Goal: Transaction & Acquisition: Book appointment/travel/reservation

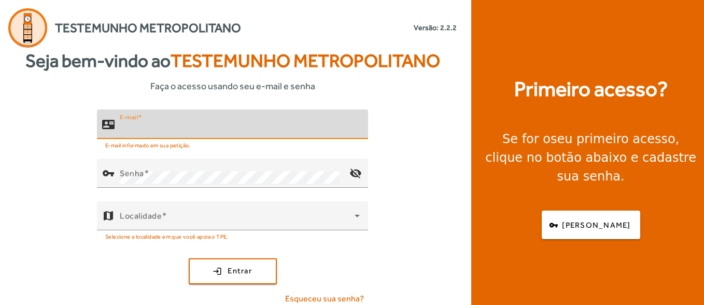
click at [175, 132] on input "E-mail" at bounding box center [240, 128] width 240 height 12
type input "**********"
click at [189, 258] on button "login Entrar" at bounding box center [233, 271] width 88 height 26
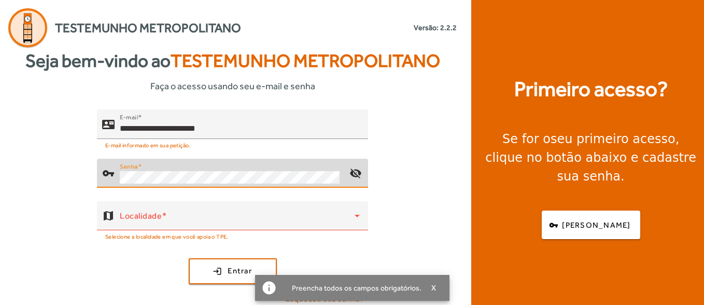
click at [189, 258] on button "login Entrar" at bounding box center [233, 271] width 88 height 26
click at [95, 172] on div "**********" at bounding box center [232, 211] width 465 height 204
click at [189, 258] on button "login Entrar" at bounding box center [233, 271] width 88 height 26
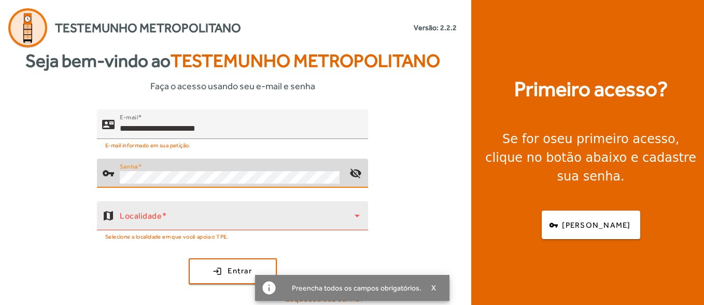
click at [186, 224] on span at bounding box center [237, 220] width 235 height 12
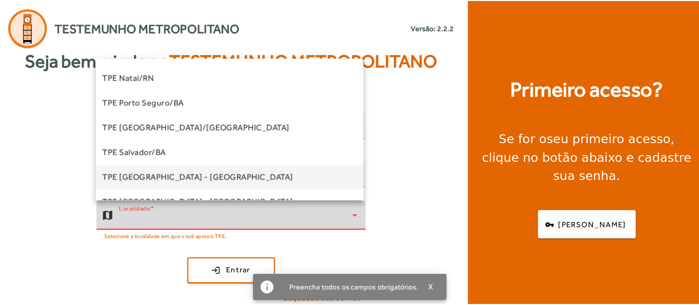
scroll to position [207, 0]
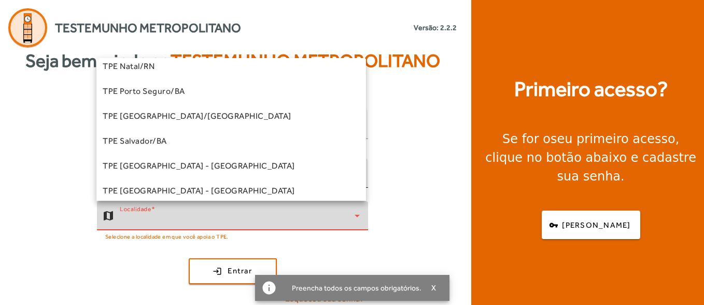
click at [164, 141] on span "TPE Salvador/BA" at bounding box center [135, 141] width 64 height 12
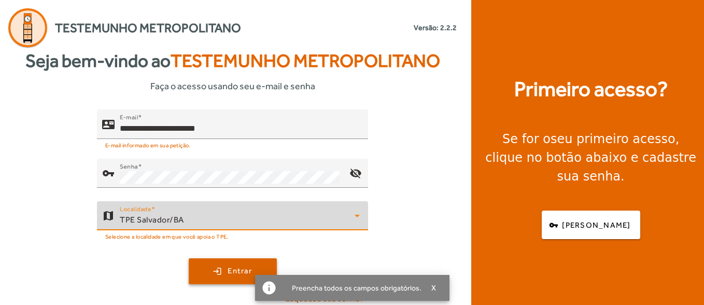
click at [205, 273] on span "submit" at bounding box center [233, 271] width 86 height 25
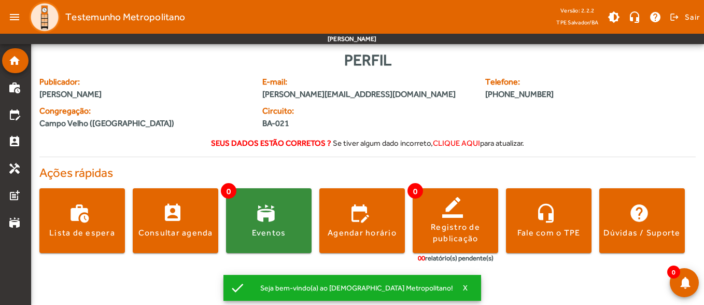
click at [114, 158] on div "Perfil Publicador: [PERSON_NAME] E-mail: [PERSON_NAME][EMAIL_ADDRESS][DOMAIN_NA…" at bounding box center [367, 162] width 657 height 228
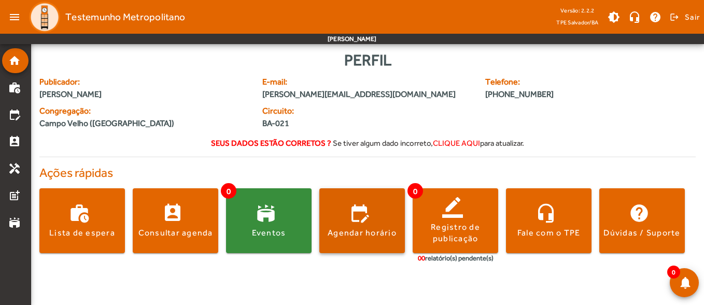
click at [362, 204] on span at bounding box center [363, 220] width 86 height 65
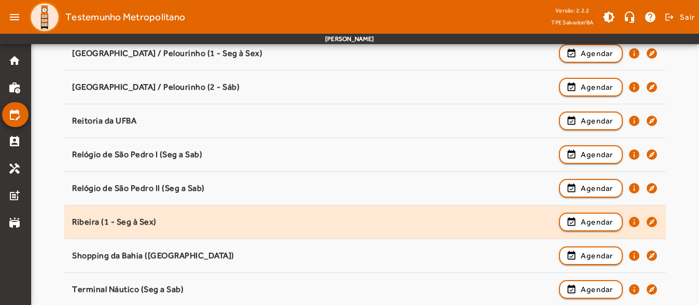
scroll to position [963, 0]
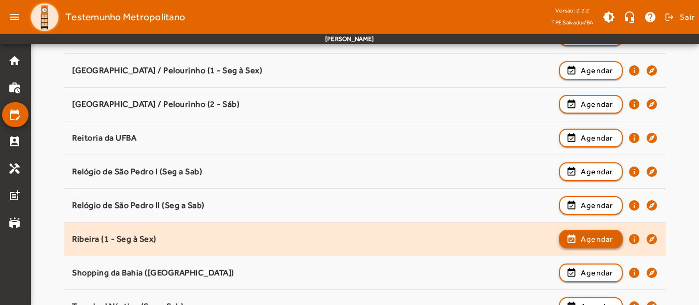
click at [592, 240] on span "Agendar" at bounding box center [597, 239] width 33 height 12
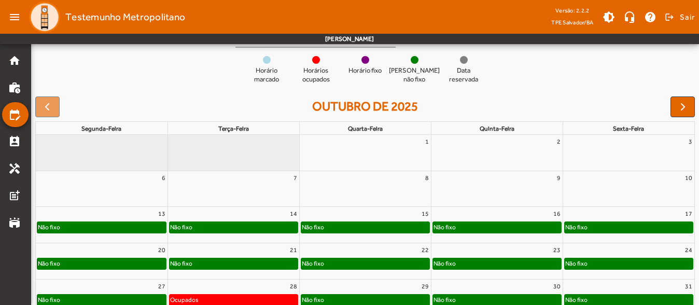
scroll to position [51, 0]
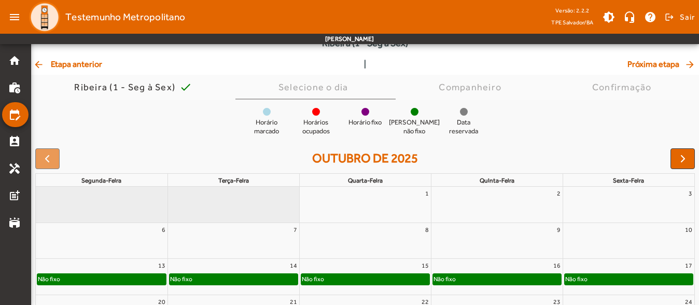
click at [613, 264] on div "17" at bounding box center [629, 265] width 132 height 13
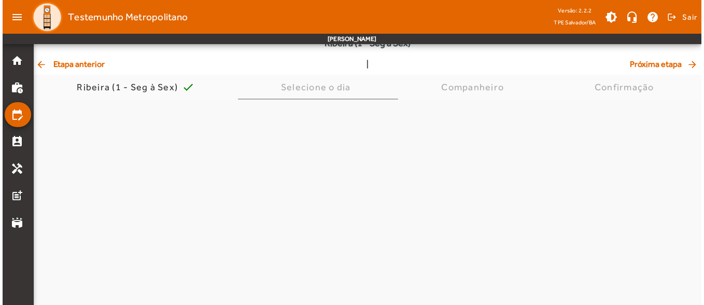
scroll to position [0, 0]
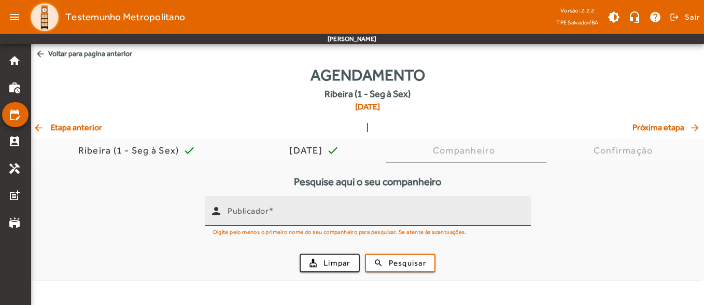
click at [242, 210] on mat-label "Publicador" at bounding box center [248, 211] width 41 height 10
click at [242, 210] on input "Publicador" at bounding box center [375, 215] width 295 height 12
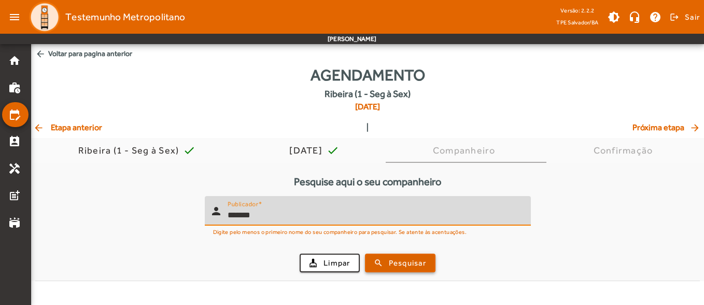
type input "*******"
click at [397, 266] on button "search Pesquisar" at bounding box center [400, 263] width 71 height 19
click at [398, 265] on span "Pesquisar" at bounding box center [407, 263] width 37 height 12
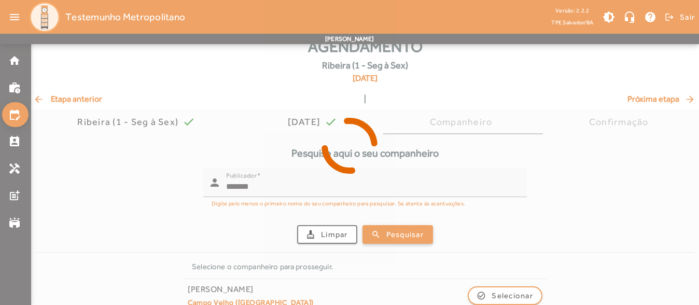
scroll to position [44, 0]
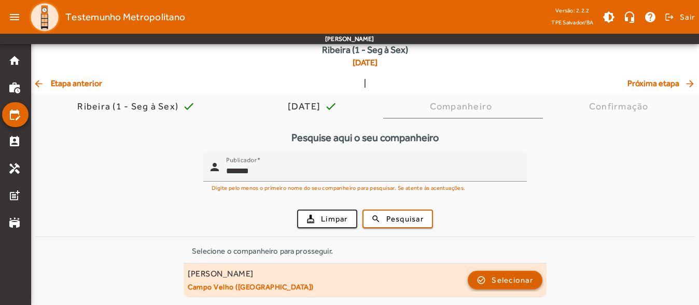
click at [507, 279] on span "Selecionar" at bounding box center [512, 280] width 41 height 12
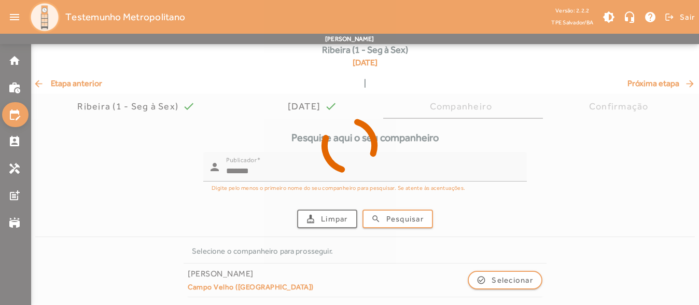
scroll to position [0, 0]
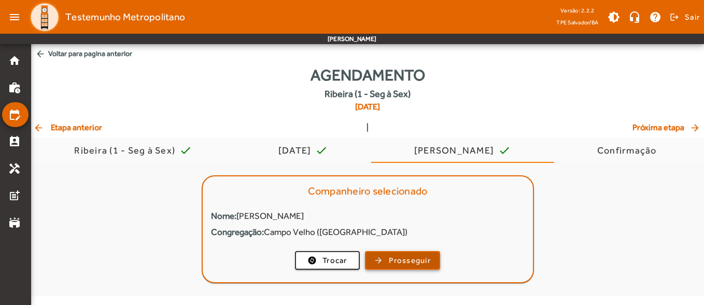
click at [432, 258] on span "button" at bounding box center [402, 260] width 73 height 25
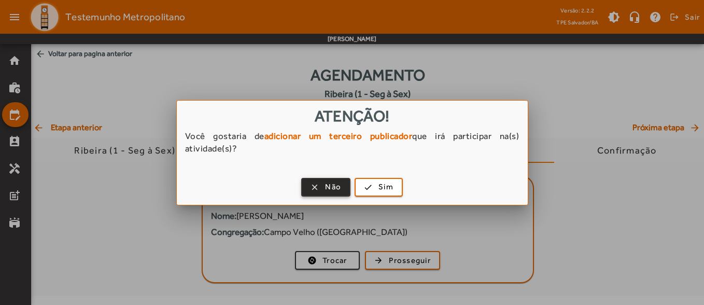
click at [336, 193] on span "button" at bounding box center [325, 187] width 47 height 25
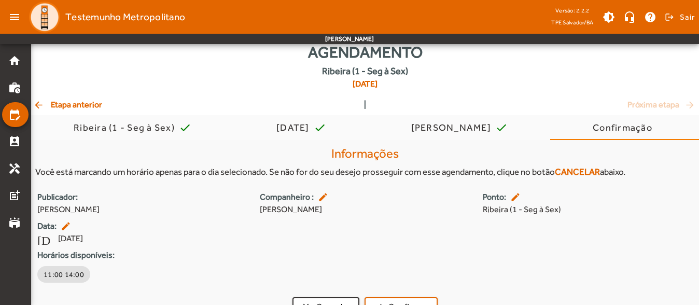
scroll to position [42, 0]
